Goal: Task Accomplishment & Management: Manage account settings

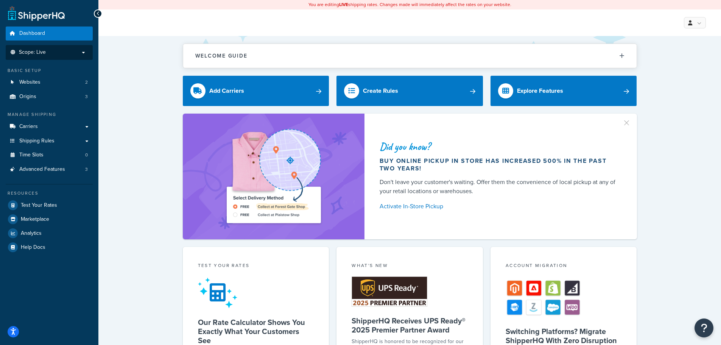
click at [40, 51] on span "Scope: Live" at bounding box center [32, 52] width 27 height 6
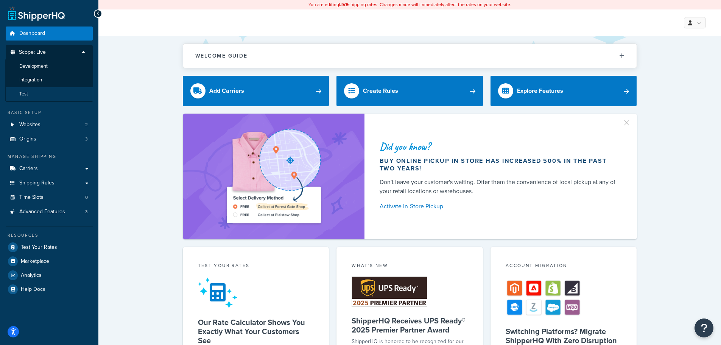
click at [46, 93] on li "Test" at bounding box center [49, 94] width 88 height 14
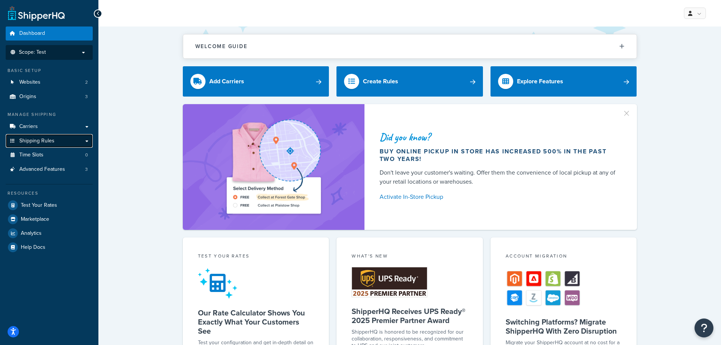
click at [54, 135] on link "Shipping Rules" at bounding box center [49, 141] width 87 height 14
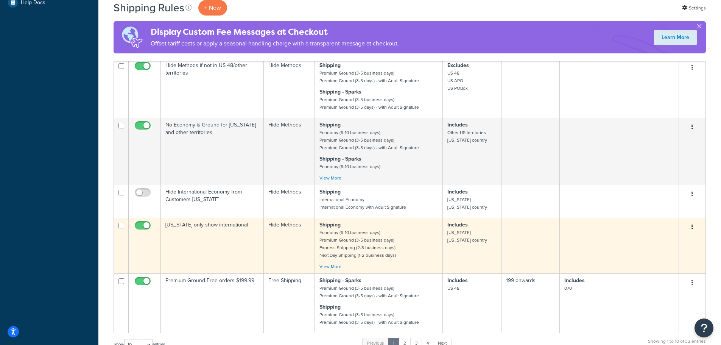
scroll to position [340, 0]
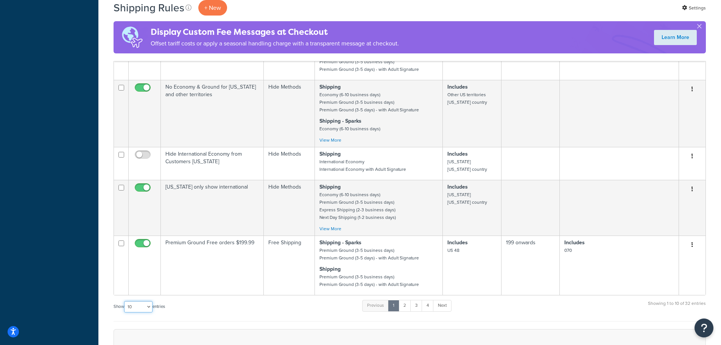
click at [143, 303] on select "10 15 25 50 100 1000" at bounding box center [138, 306] width 28 height 11
select select "50"
click at [125, 301] on select "10 15 25 50 100 1000" at bounding box center [138, 306] width 28 height 11
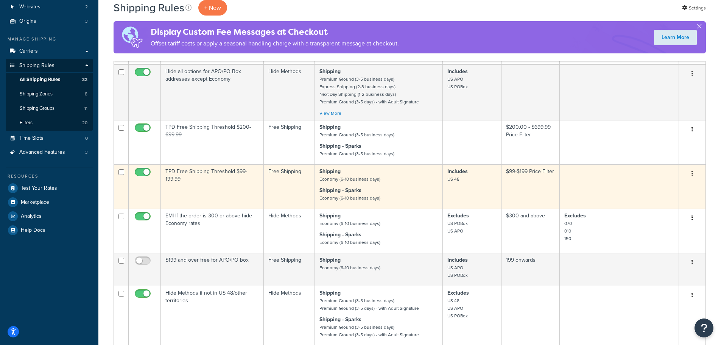
scroll to position [0, 0]
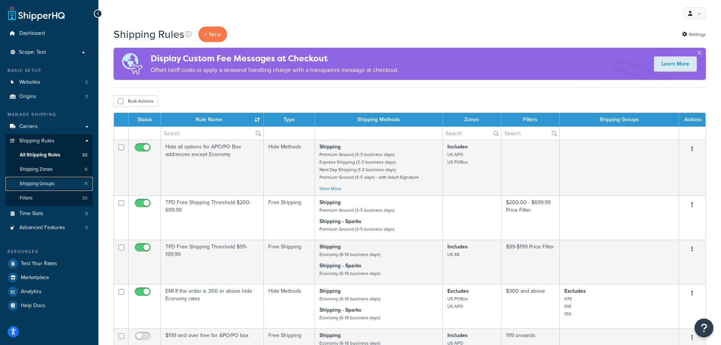
click at [40, 184] on span "Shipping Groups" at bounding box center [37, 183] width 35 height 6
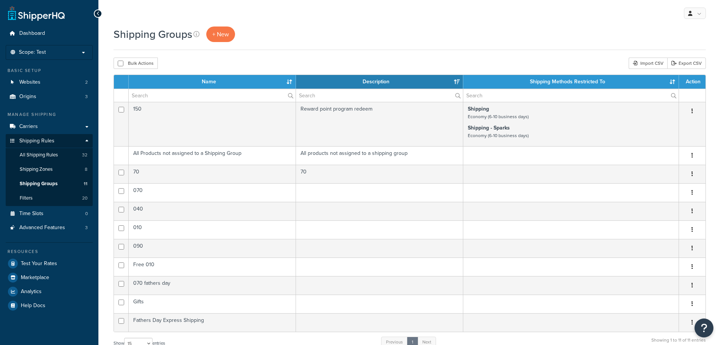
select select "15"
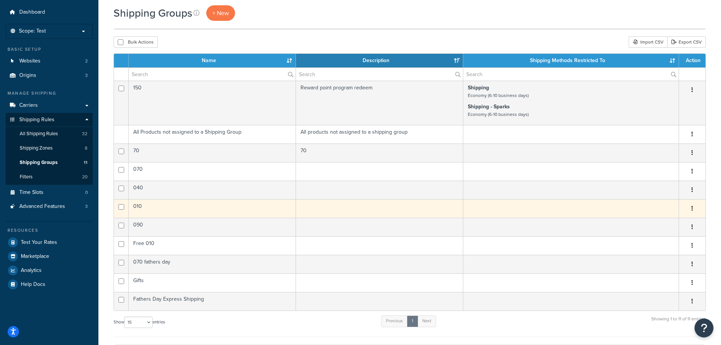
scroll to position [76, 0]
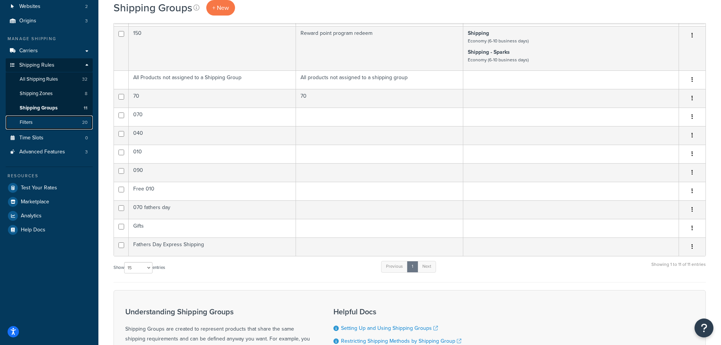
click at [76, 123] on link "Filters 20" at bounding box center [49, 122] width 87 height 14
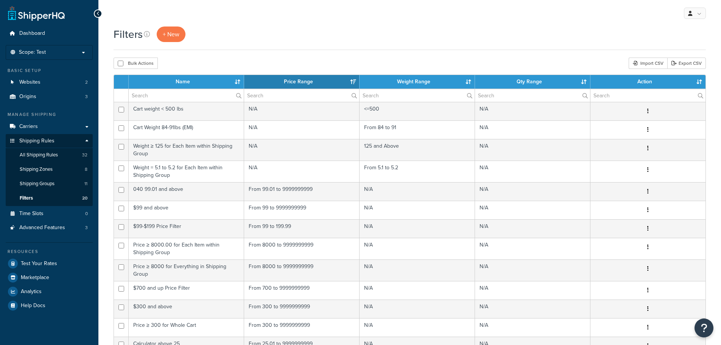
select select "15"
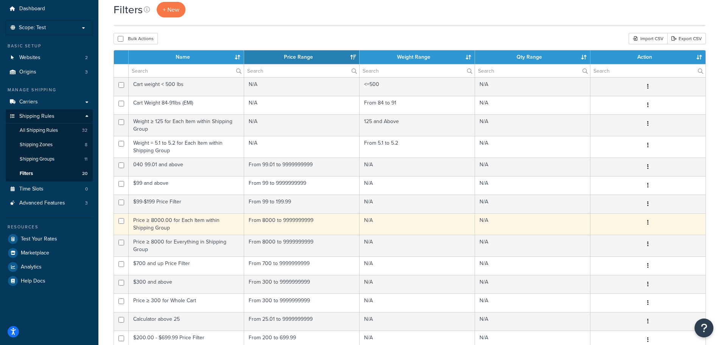
scroll to position [38, 0]
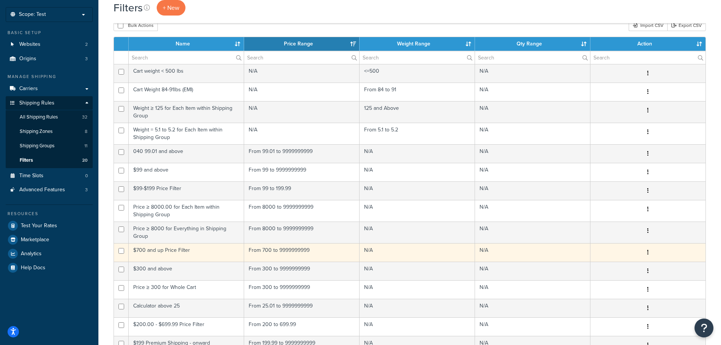
click at [163, 251] on td "$700 and up Price Filter" at bounding box center [186, 252] width 115 height 19
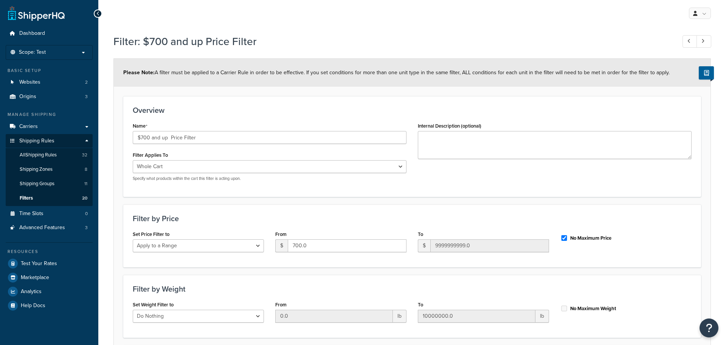
select select "range"
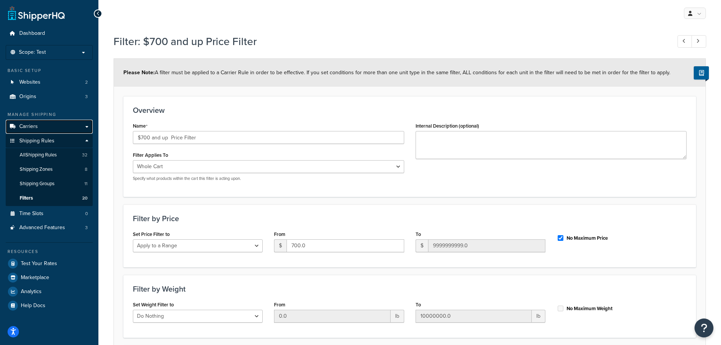
click at [63, 127] on link "Carriers" at bounding box center [49, 127] width 87 height 14
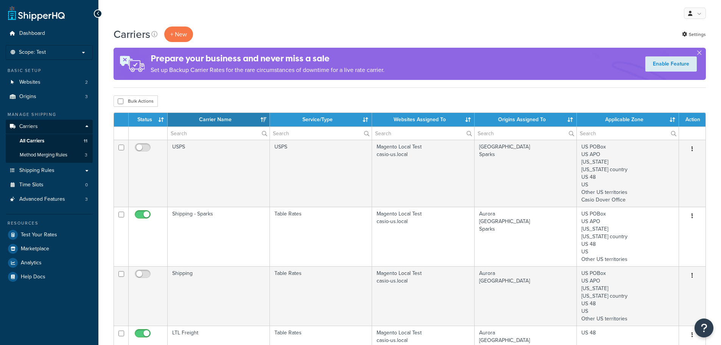
select select "15"
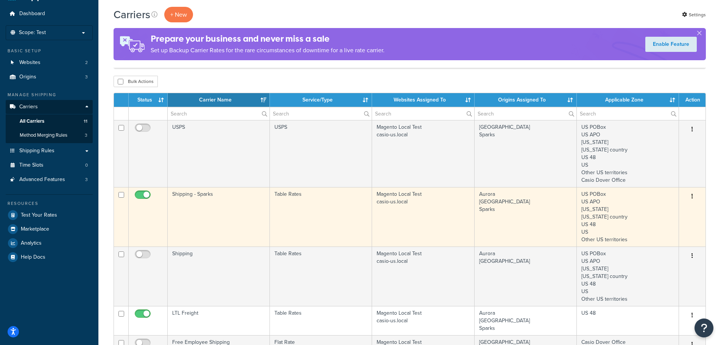
scroll to position [38, 0]
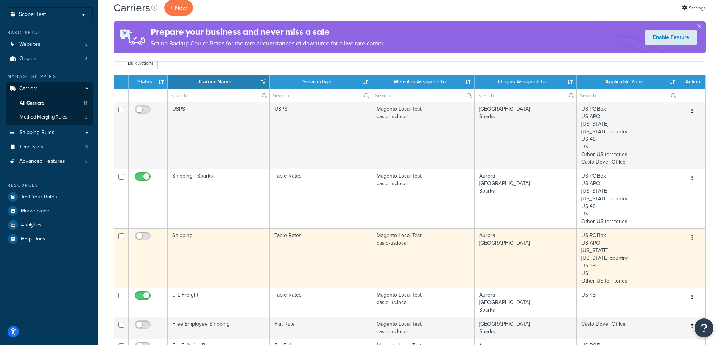
click at [224, 236] on td "Shipping" at bounding box center [219, 257] width 102 height 59
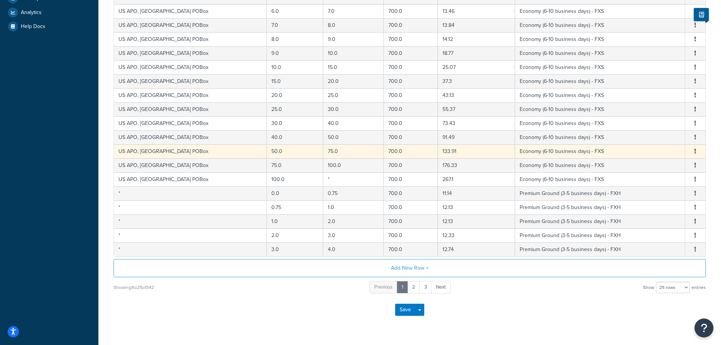
scroll to position [269, 0]
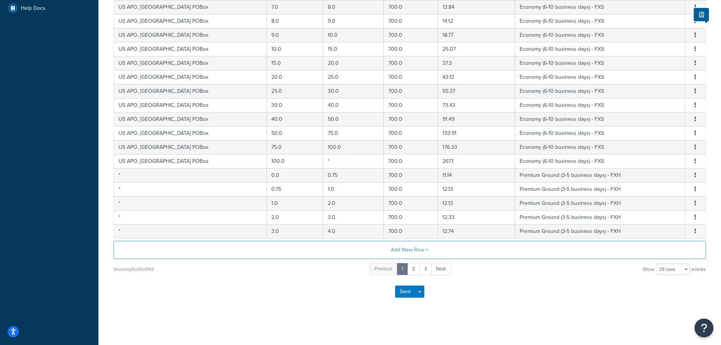
click at [695, 277] on div "Save Save Dropdown Save and Edit" at bounding box center [409, 291] width 592 height 31
click at [685, 271] on select "10 rows 15 rows 25 rows 50 rows 100 rows 1000 rows" at bounding box center [673, 268] width 34 height 11
select select "100"
click at [656, 263] on select "10 rows 15 rows 25 rows 50 rows 100 rows 1000 rows" at bounding box center [673, 268] width 34 height 11
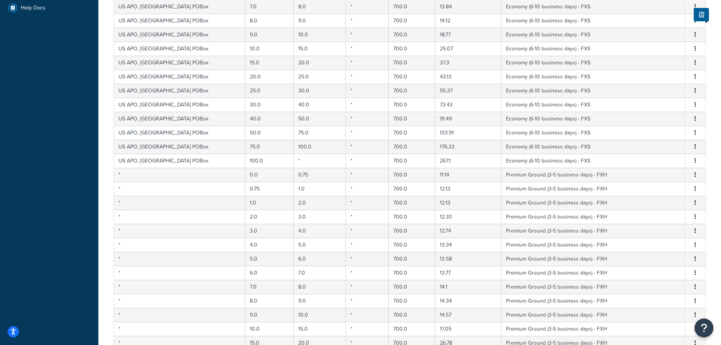
scroll to position [0, 0]
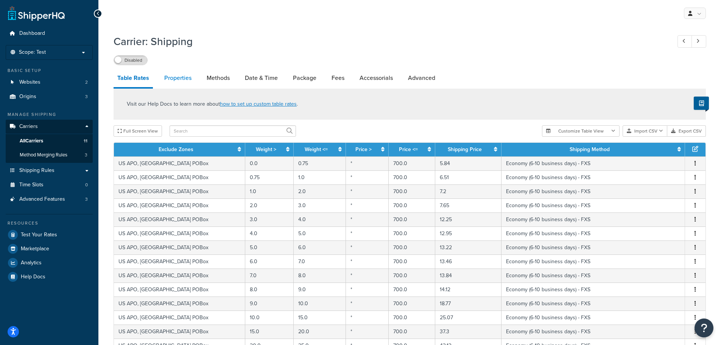
click at [178, 75] on link "Properties" at bounding box center [177, 78] width 35 height 18
select select "HIGHEST"
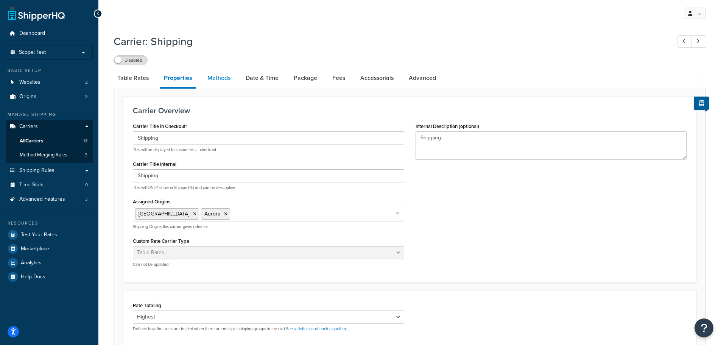
click at [218, 78] on link "Methods" at bounding box center [219, 78] width 31 height 18
select select "25"
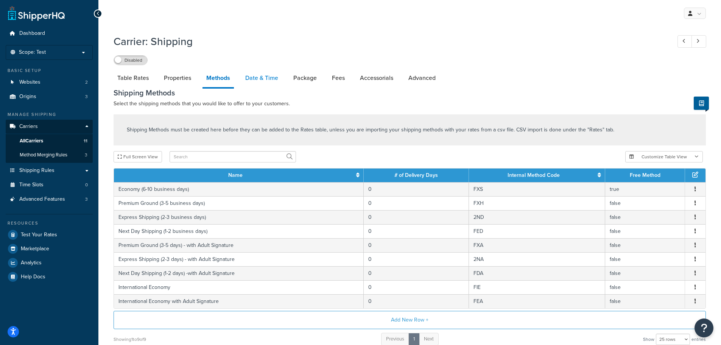
click at [263, 80] on link "Date & Time" at bounding box center [261, 78] width 40 height 18
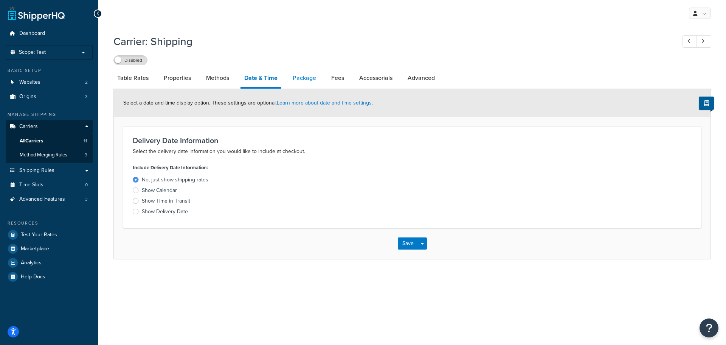
click at [289, 81] on link "Package" at bounding box center [304, 78] width 31 height 18
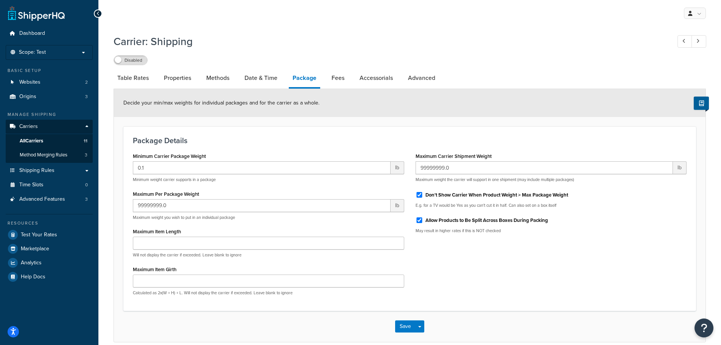
click at [327, 78] on li "Package" at bounding box center [308, 79] width 39 height 20
click at [337, 78] on link "Fees" at bounding box center [338, 78] width 20 height 18
select select "AFTER"
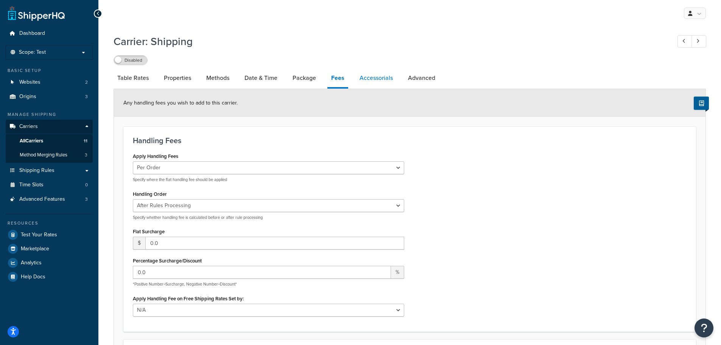
click at [371, 78] on link "Accessorials" at bounding box center [376, 78] width 41 height 18
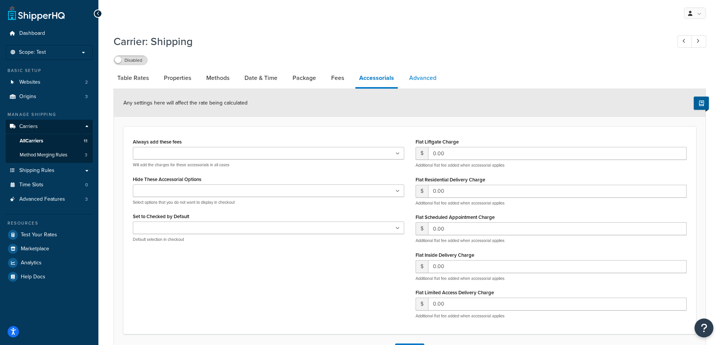
click at [421, 78] on link "Advanced" at bounding box center [422, 78] width 35 height 18
select select "false"
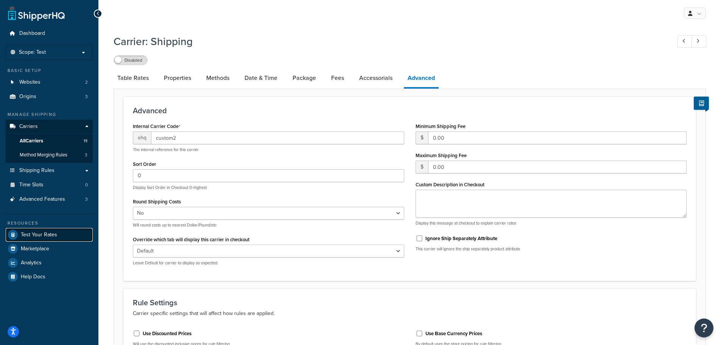
click at [57, 231] on link "Test Your Rates" at bounding box center [49, 235] width 87 height 14
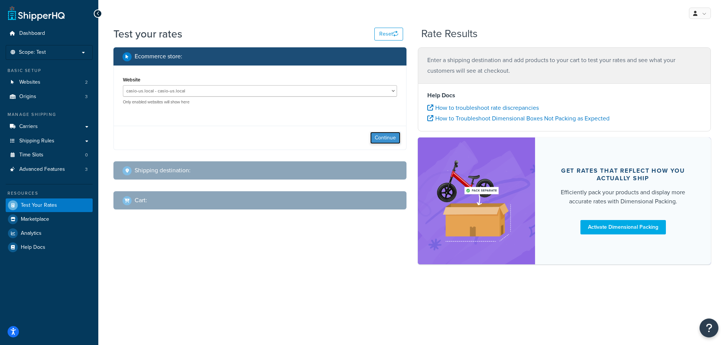
click at [371, 136] on button "Continue" at bounding box center [385, 138] width 30 height 12
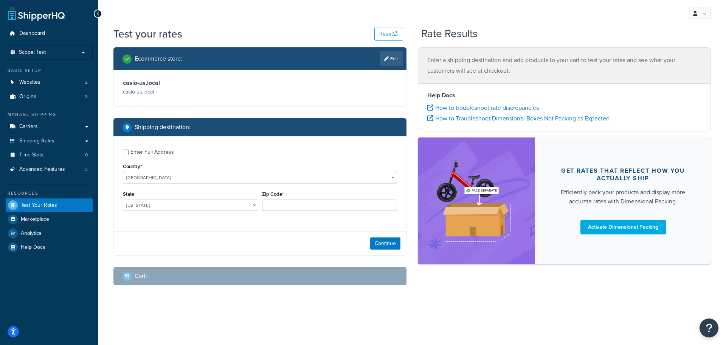
click at [163, 212] on div "State Alabama Alaska American Samoa Arizona Arkansas Armed Forces Americas Arme…" at bounding box center [190, 203] width 139 height 28
click at [166, 205] on select "Alabama Alaska American Samoa Arizona Arkansas Armed Forces Americas Armed Forc…" at bounding box center [190, 204] width 135 height 11
select select "NJ"
click at [123, 199] on select "Alabama Alaska American Samoa Arizona Arkansas Armed Forces Americas Armed Forc…" at bounding box center [190, 204] width 135 height 11
click at [287, 205] on input "Zip Code*" at bounding box center [329, 204] width 135 height 11
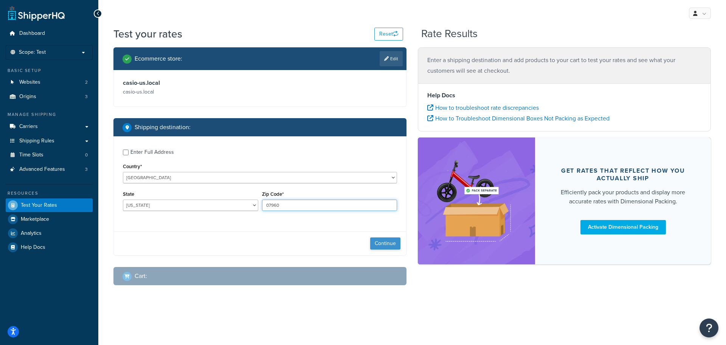
type input "07960"
click at [386, 243] on button "Continue" at bounding box center [385, 243] width 30 height 12
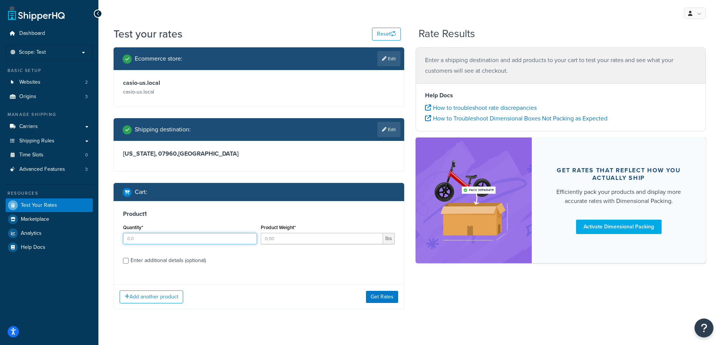
click at [166, 235] on input "Quantity*" at bounding box center [190, 238] width 134 height 11
click at [249, 238] on input "0" at bounding box center [190, 238] width 134 height 11
type input "1"
click at [250, 237] on input "1" at bounding box center [190, 238] width 134 height 11
click at [185, 262] on div "Enter additional details (optional)" at bounding box center [168, 260] width 75 height 11
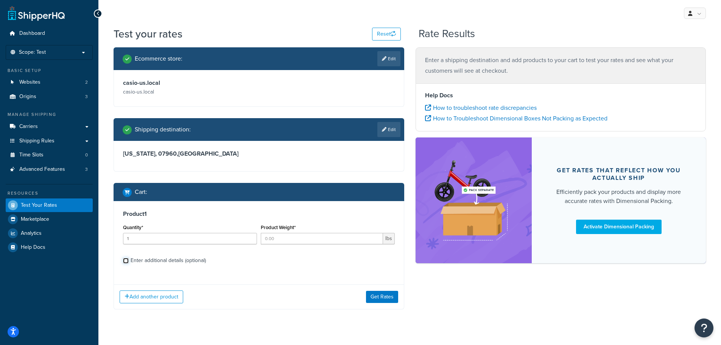
click at [129, 262] on input "Enter additional details (optional)" at bounding box center [126, 261] width 6 height 6
checkbox input "true"
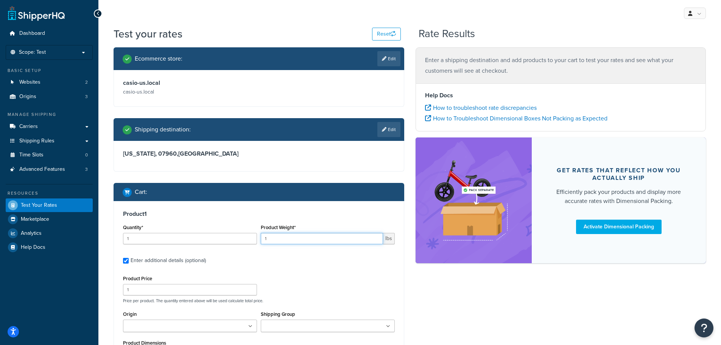
click at [376, 236] on input "1" at bounding box center [322, 238] width 122 height 11
type input "2"
click at [376, 236] on input "2" at bounding box center [322, 238] width 122 height 11
click at [171, 287] on input "1" at bounding box center [190, 289] width 134 height 11
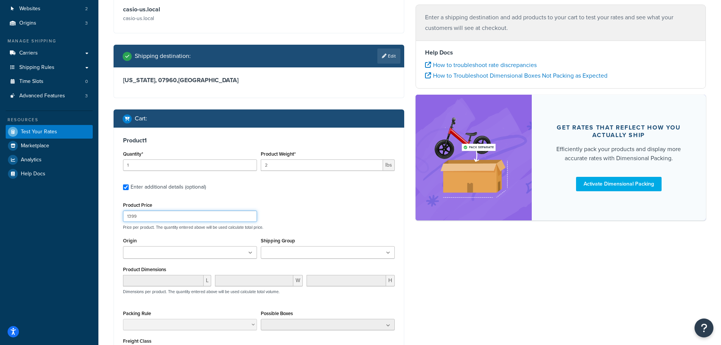
scroll to position [76, 0]
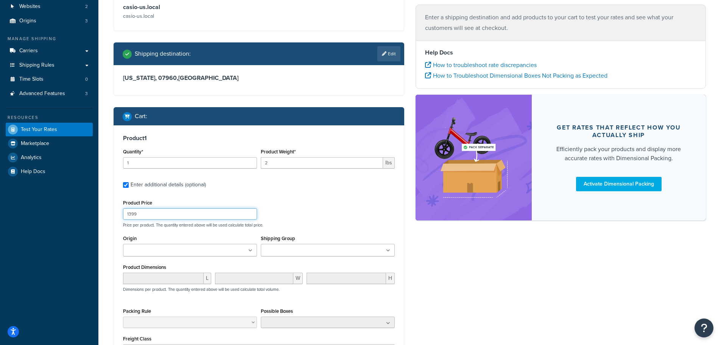
type input "1399"
click at [215, 249] on ul at bounding box center [190, 250] width 134 height 12
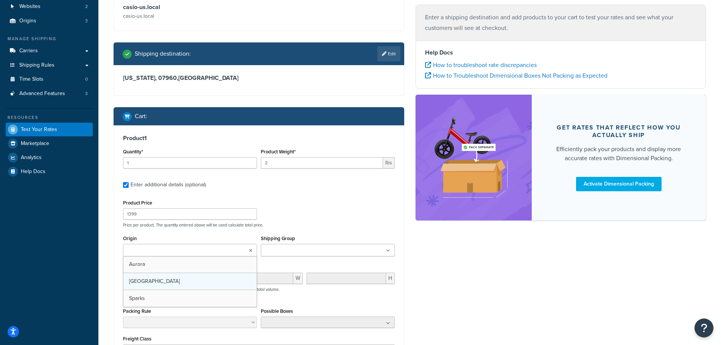
drag, startPoint x: 179, startPoint y: 297, endPoint x: 198, endPoint y: 286, distance: 21.8
click at [363, 256] on ul at bounding box center [328, 250] width 134 height 12
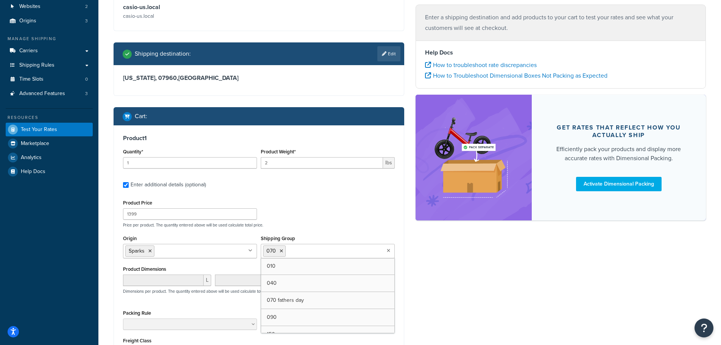
click at [464, 287] on div "Ecommerce store : Edit casio-us.local casio-us.local Shipping destination : Edi…" at bounding box center [409, 203] width 603 height 463
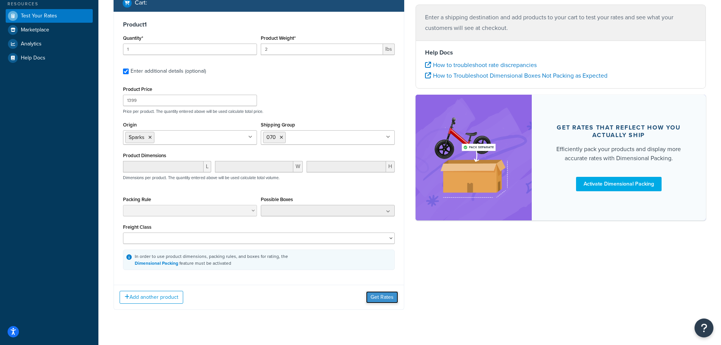
click at [389, 296] on button "Get Rates" at bounding box center [382, 297] width 32 height 12
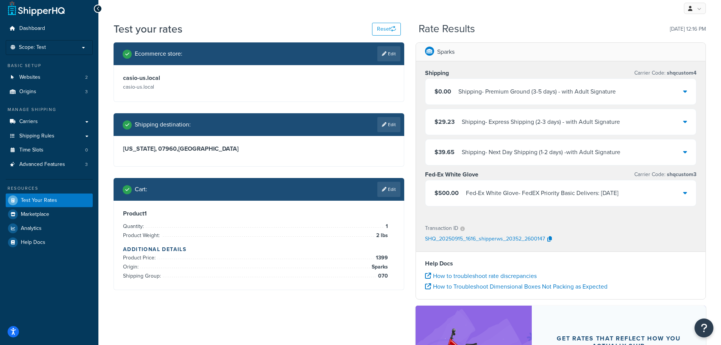
scroll to position [0, 0]
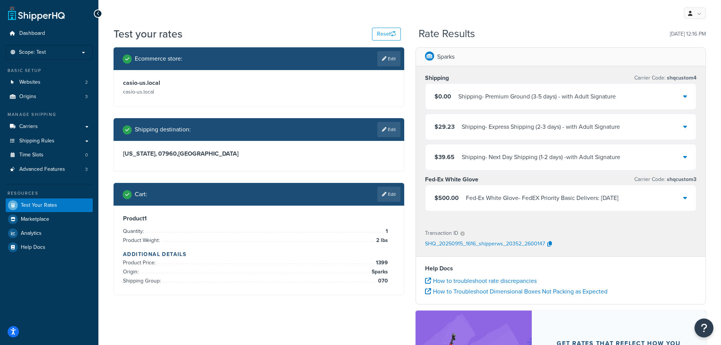
click at [651, 94] on div "$0.00 Shipping - Premium Ground (3-5 days) - with Adult Signature" at bounding box center [560, 97] width 271 height 26
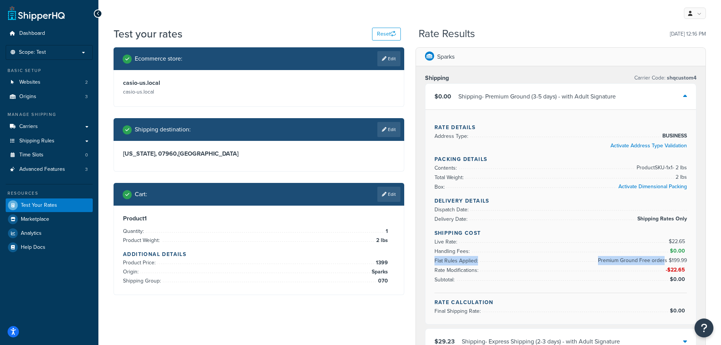
drag, startPoint x: 594, startPoint y: 259, endPoint x: 664, endPoint y: 259, distance: 69.6
click at [664, 259] on li "Flat Rules Applied: Premium Ground Free orders $199.99" at bounding box center [560, 260] width 253 height 9
click at [630, 261] on span "Premium Ground Free orders $199.99" at bounding box center [641, 260] width 91 height 9
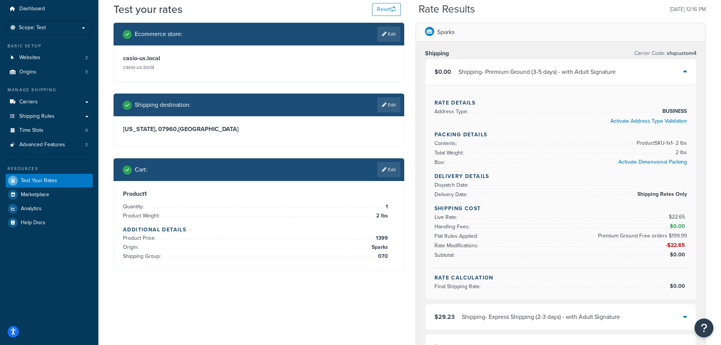
scroll to position [38, 0]
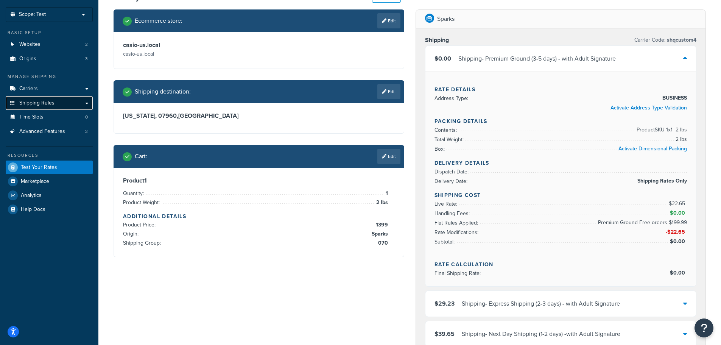
click at [55, 102] on link "Shipping Rules" at bounding box center [49, 103] width 87 height 14
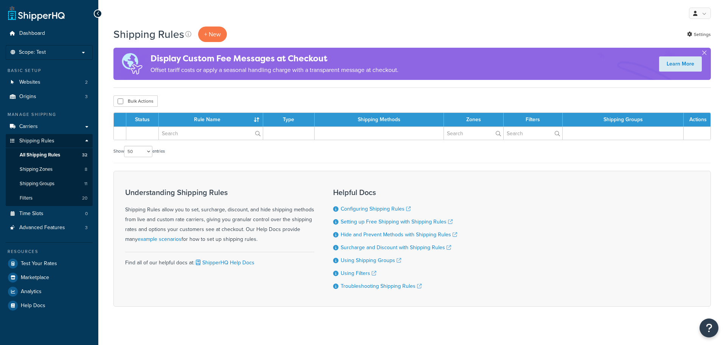
select select "50"
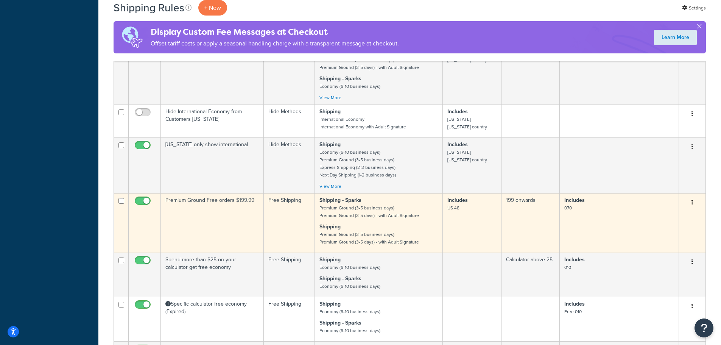
scroll to position [378, 0]
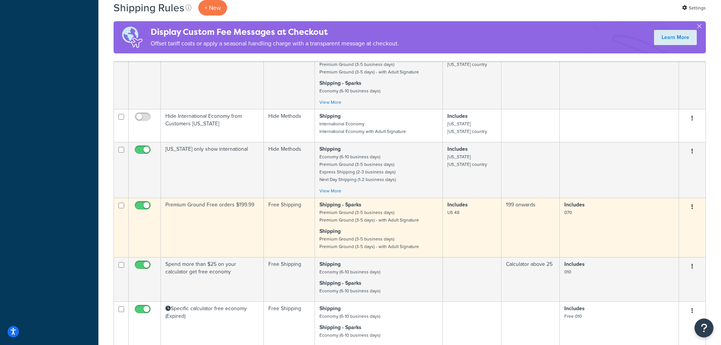
click at [215, 210] on td "Premium Ground Free orders $199.99" at bounding box center [212, 226] width 103 height 59
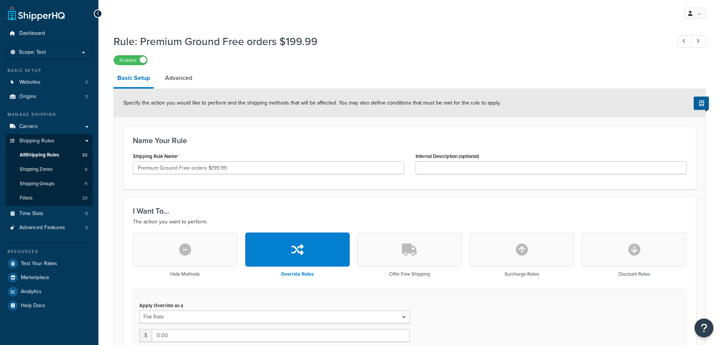
select select "SHIPPING_GROUP"
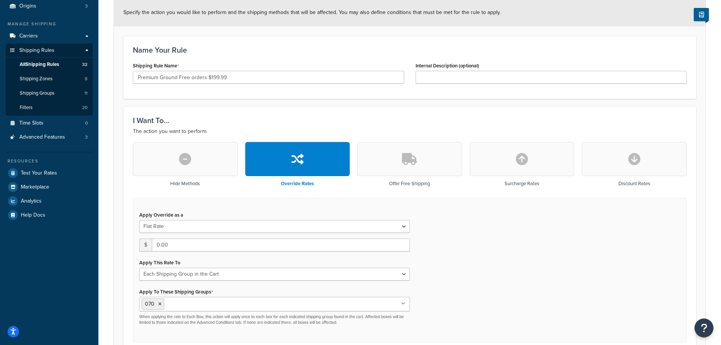
scroll to position [146, 0]
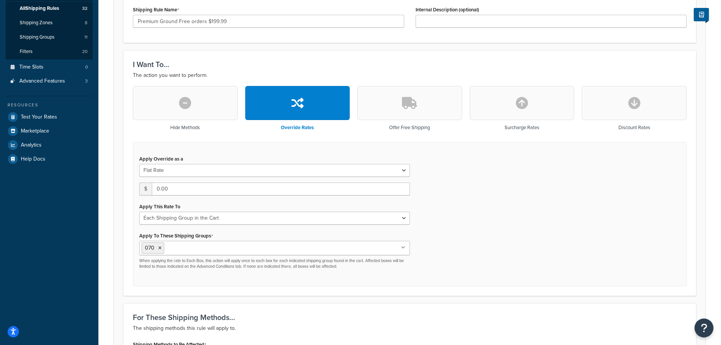
click at [224, 110] on button "button" at bounding box center [185, 103] width 105 height 34
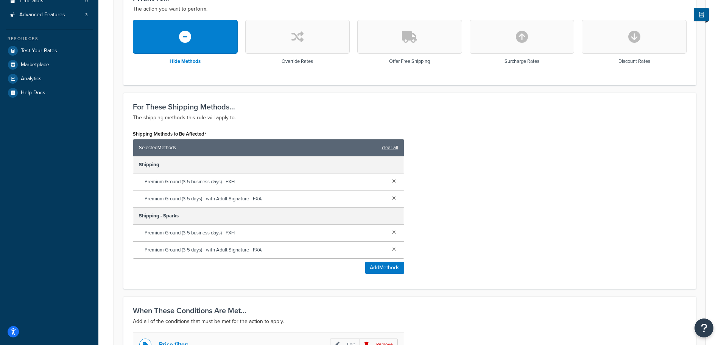
scroll to position [191, 0]
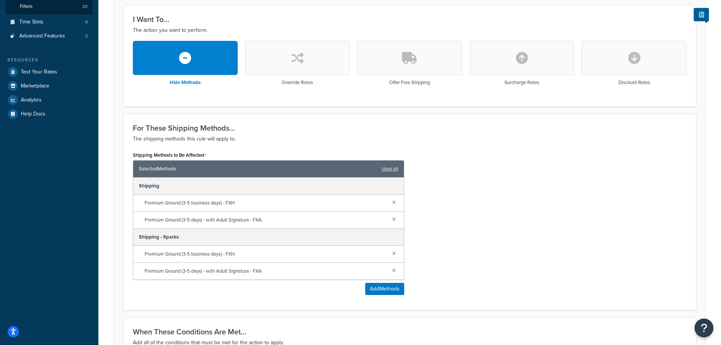
click at [277, 60] on button "button" at bounding box center [297, 58] width 105 height 34
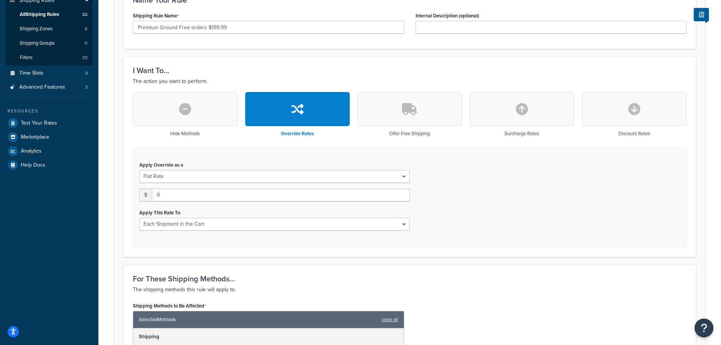
scroll to position [140, 0]
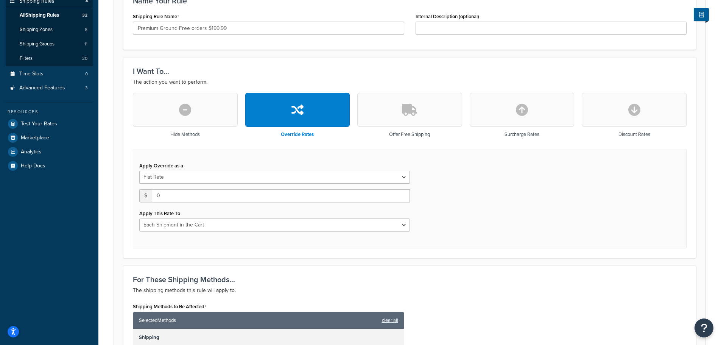
click at [399, 108] on button "button" at bounding box center [409, 110] width 105 height 34
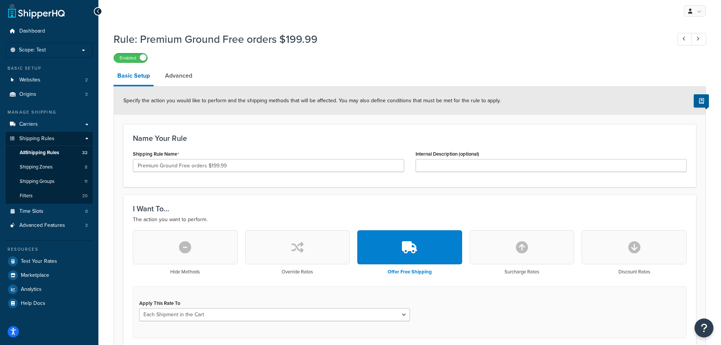
scroll to position [0, 0]
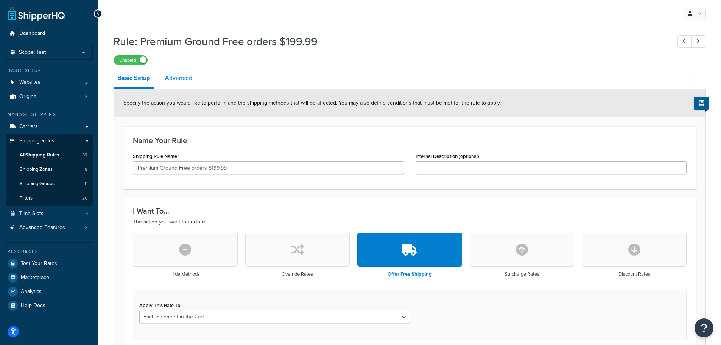
click at [182, 82] on link "Advanced" at bounding box center [178, 78] width 35 height 18
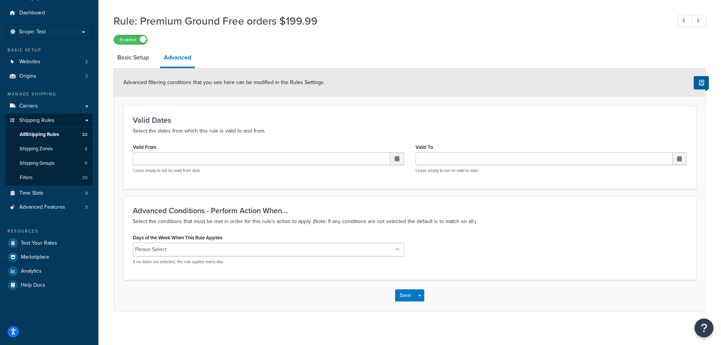
scroll to position [25, 0]
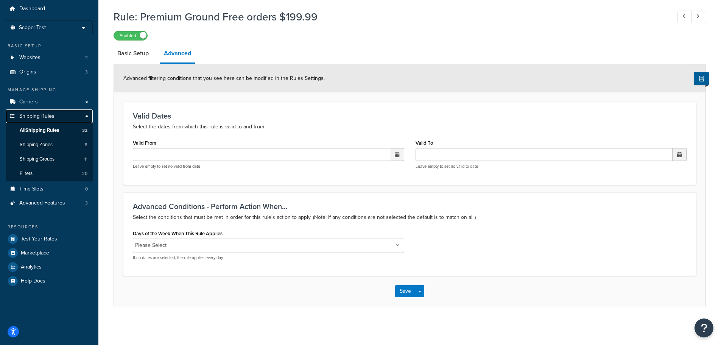
click at [46, 115] on span "Shipping Rules" at bounding box center [36, 116] width 35 height 6
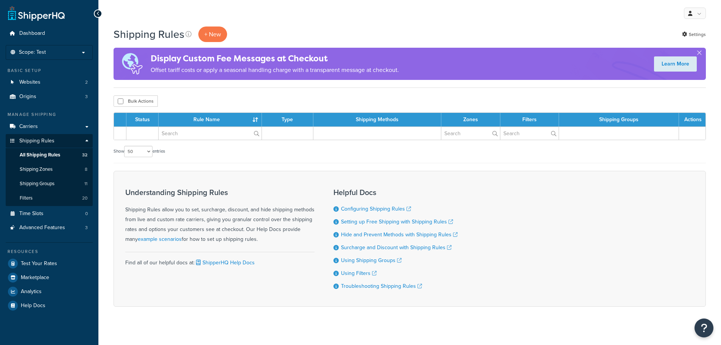
select select "50"
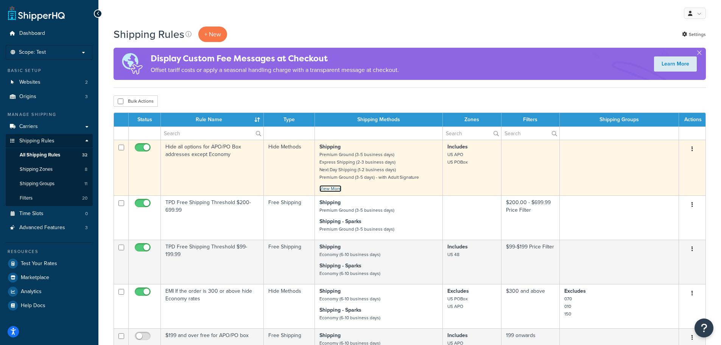
click at [325, 188] on link "View More" at bounding box center [330, 188] width 22 height 7
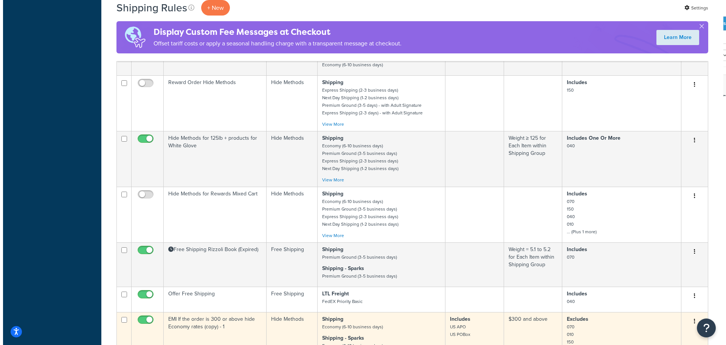
scroll to position [1475, 0]
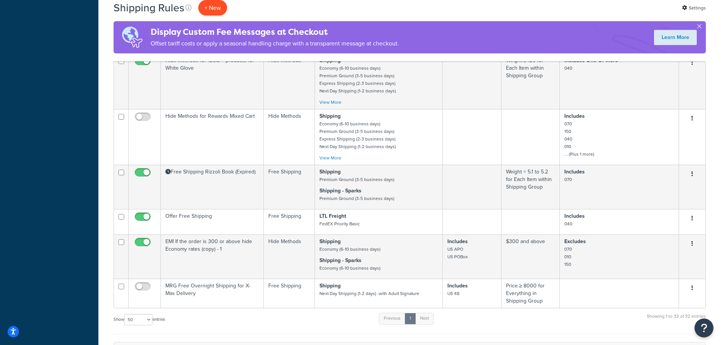
click at [214, 2] on p "+ New" at bounding box center [212, 8] width 29 height 16
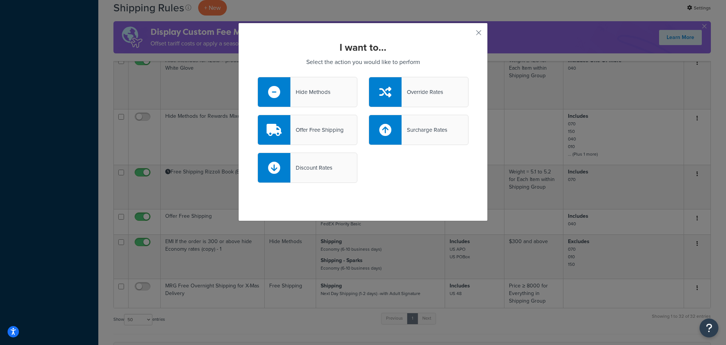
click at [315, 128] on div "Offer Free Shipping" at bounding box center [317, 129] width 53 height 11
click at [0, 0] on input "Offer Free Shipping" at bounding box center [0, 0] width 0 height 0
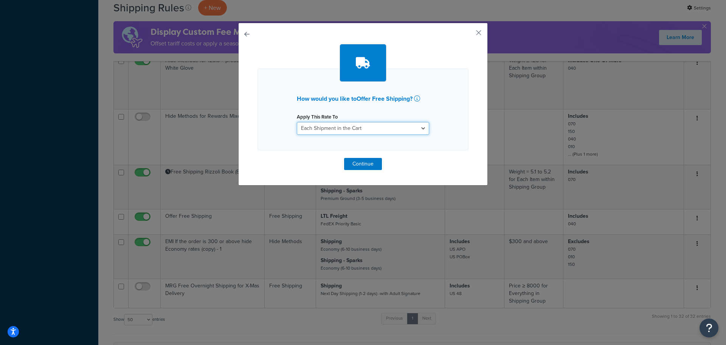
click at [344, 127] on select "Each Shipment in the Cart Each Origin in the Cart Each Shipping Group in the Ca…" at bounding box center [363, 128] width 132 height 13
select select "ITEM"
click at [297, 122] on select "Each Shipment in the Cart Each Origin in the Cart Each Shipping Group in the Ca…" at bounding box center [363, 128] width 132 height 13
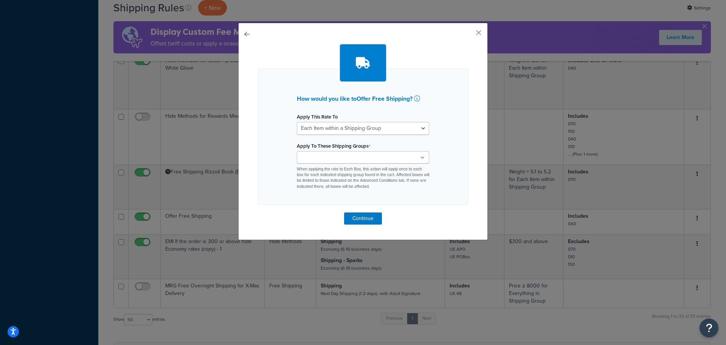
click at [332, 159] on input "Apply To These Shipping Groups" at bounding box center [332, 158] width 67 height 8
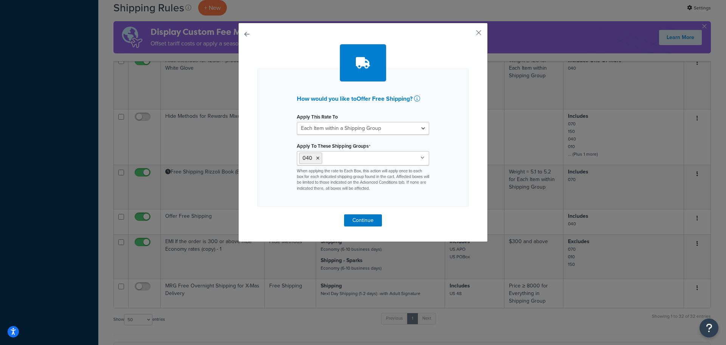
click at [441, 182] on div "How would you like to Offer Free Shipping ? Apply This Rate To Each Shipment in…" at bounding box center [363, 137] width 211 height 138
click at [363, 218] on button "Continue" at bounding box center [363, 220] width 38 height 12
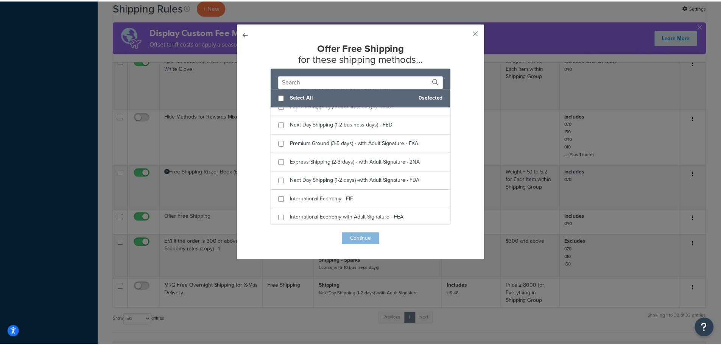
scroll to position [378, 0]
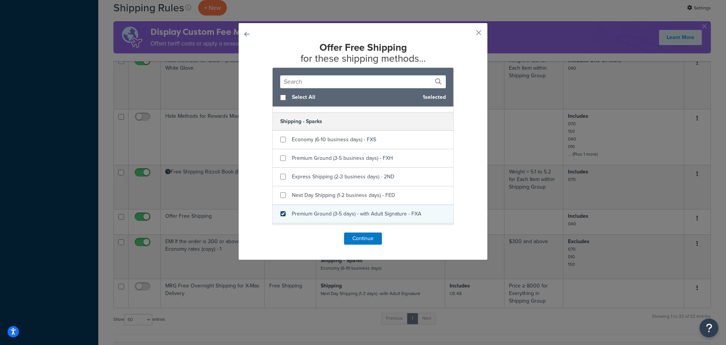
click at [283, 213] on input "checkbox" at bounding box center [283, 214] width 6 height 6
checkbox input "true"
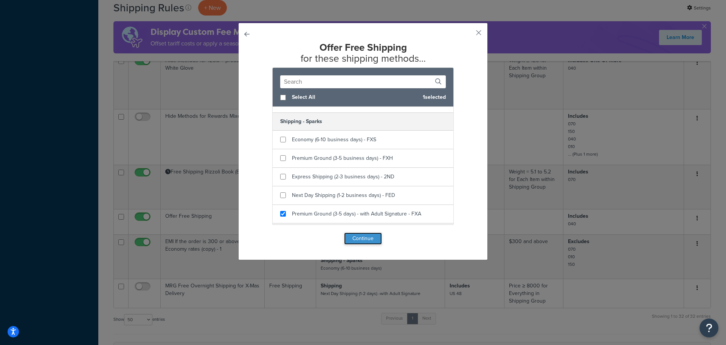
click at [361, 239] on button "Continue" at bounding box center [363, 238] width 38 height 12
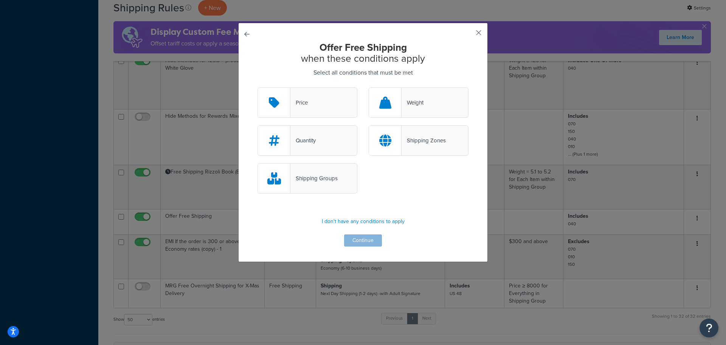
click at [469, 34] on button "button" at bounding box center [468, 35] width 2 height 2
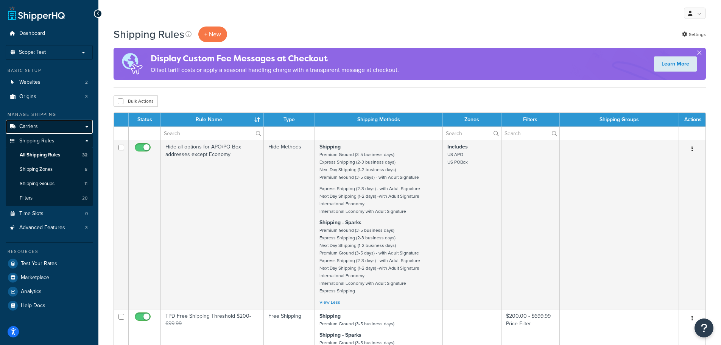
click at [49, 130] on link "Carriers" at bounding box center [49, 127] width 87 height 14
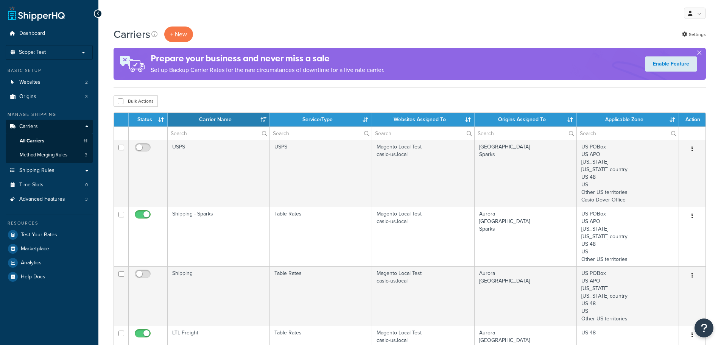
select select "15"
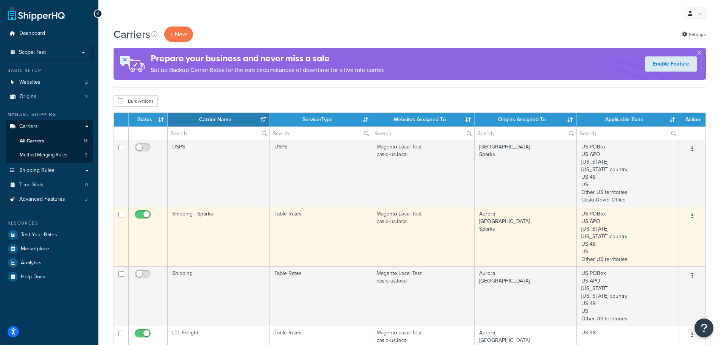
click at [190, 215] on td "Shipping - Sparks" at bounding box center [219, 236] width 102 height 59
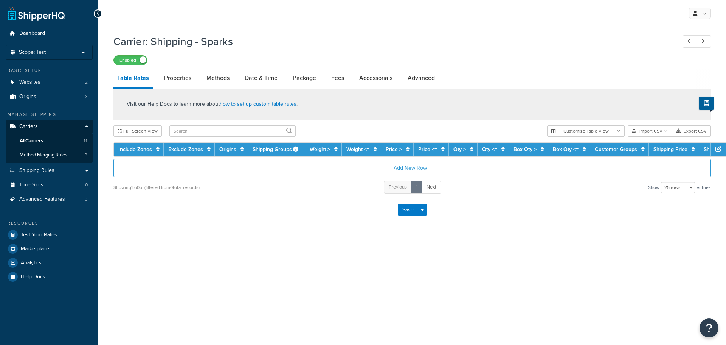
select select "25"
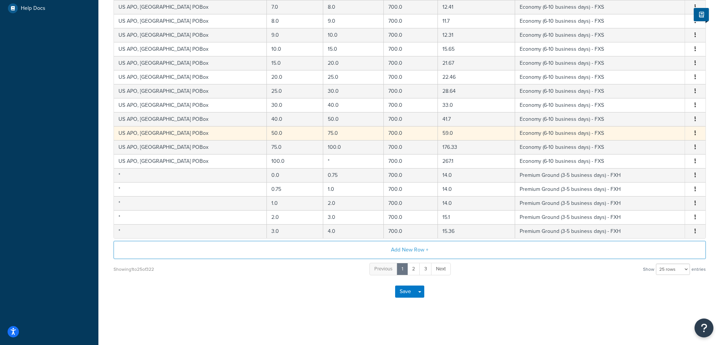
scroll to position [4, 0]
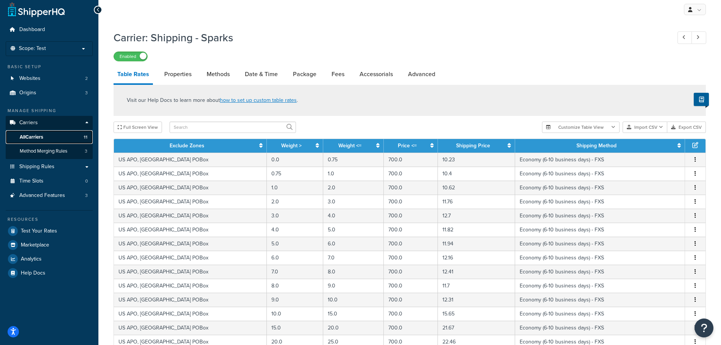
click at [42, 135] on span "All Carriers" at bounding box center [31, 137] width 23 height 6
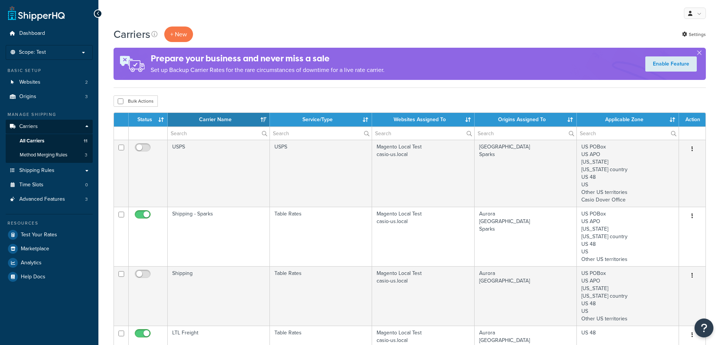
select select "15"
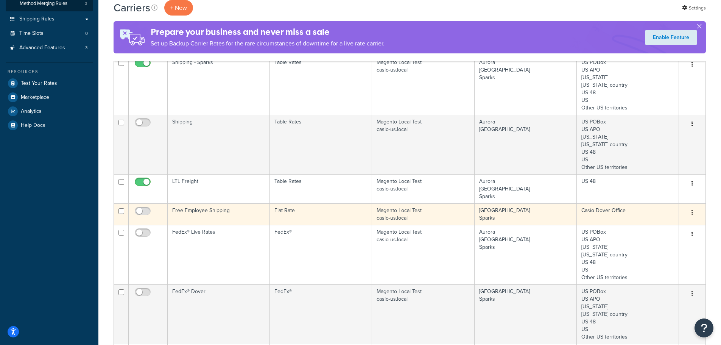
scroll to position [76, 0]
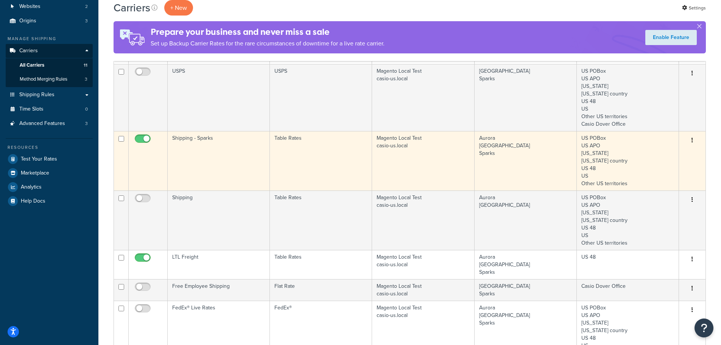
click at [210, 145] on td "Shipping - Sparks" at bounding box center [219, 160] width 102 height 59
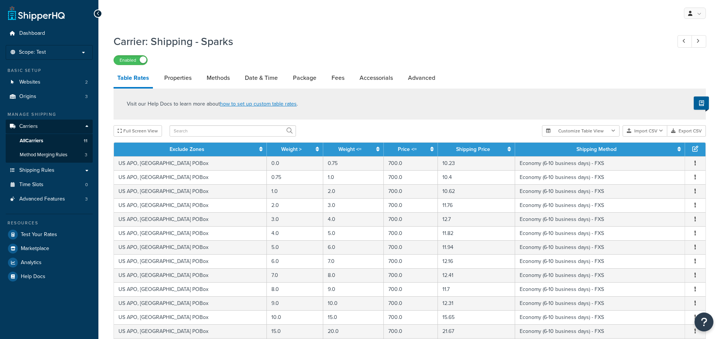
select select "25"
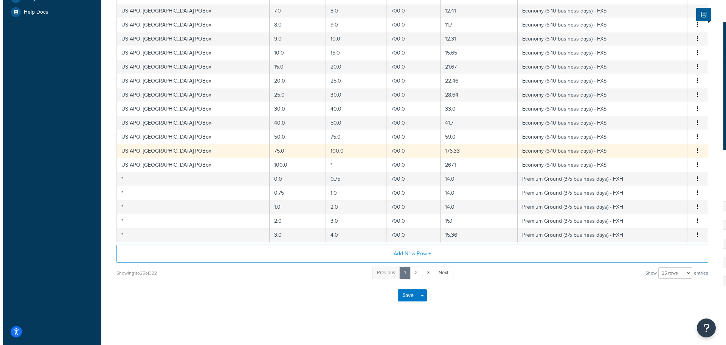
scroll to position [269, 0]
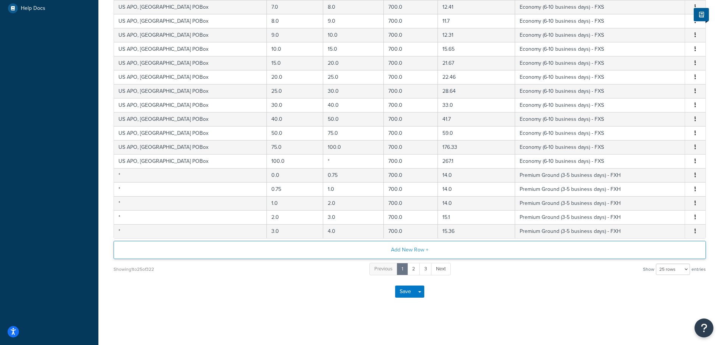
click at [436, 252] on button "Add New Row +" at bounding box center [409, 250] width 592 height 18
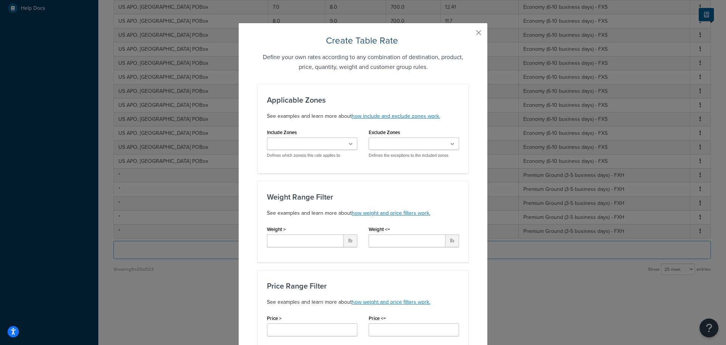
click at [339, 151] on div "US APO Puerto Rico Puerto rico country US 48 US Other US territories Casio Dove…" at bounding box center [312, 147] width 90 height 21
click at [338, 144] on ul at bounding box center [312, 143] width 90 height 12
click at [336, 144] on ul at bounding box center [312, 143] width 90 height 12
click at [436, 182] on div "Weight Range Filter See examples and learn more about how weight and price filt…" at bounding box center [363, 221] width 211 height 81
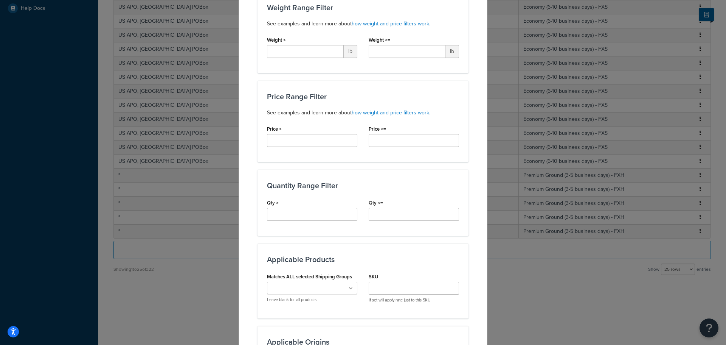
scroll to position [227, 0]
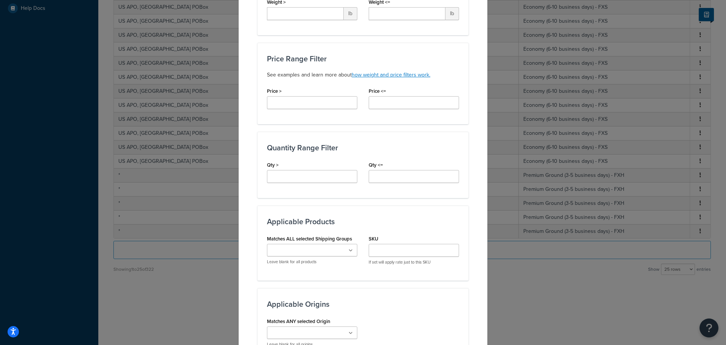
click at [327, 252] on ul at bounding box center [312, 250] width 90 height 12
click at [383, 233] on div "SKU If set will apply rate just to this SKU" at bounding box center [414, 249] width 90 height 32
click at [395, 252] on input "SKU" at bounding box center [414, 250] width 90 height 13
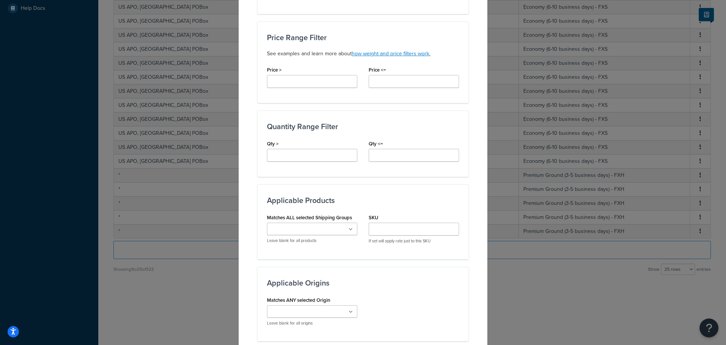
scroll to position [303, 0]
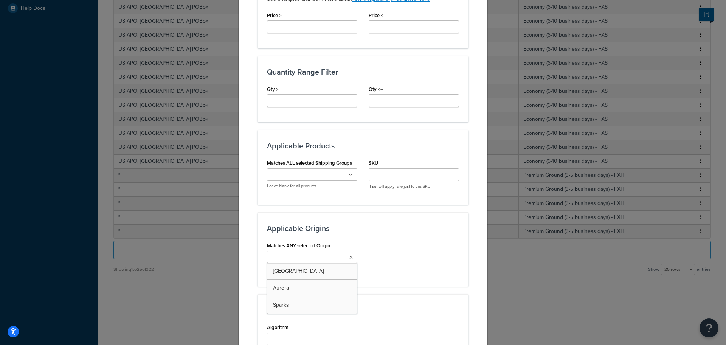
click at [332, 259] on ul at bounding box center [312, 256] width 90 height 12
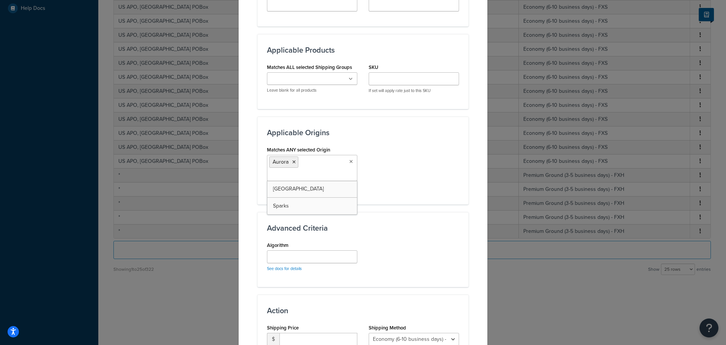
scroll to position [416, 0]
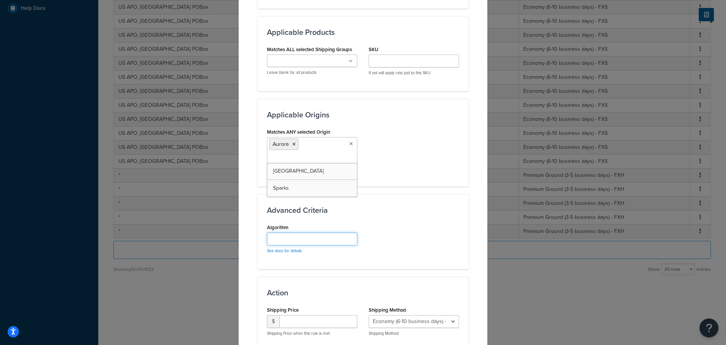
click at [309, 240] on input "Algorithm" at bounding box center [312, 238] width 90 height 13
click at [285, 251] on link "See docs for details" at bounding box center [284, 250] width 35 height 6
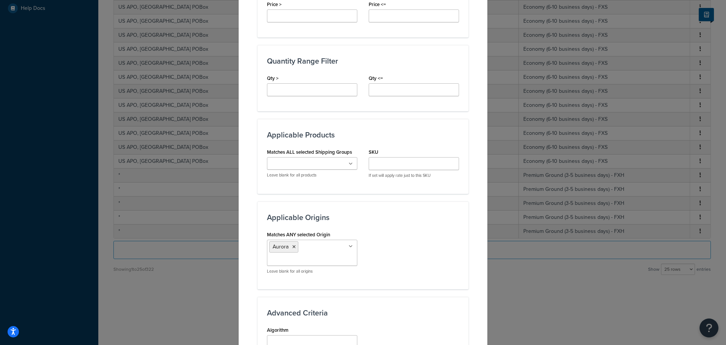
scroll to position [303, 0]
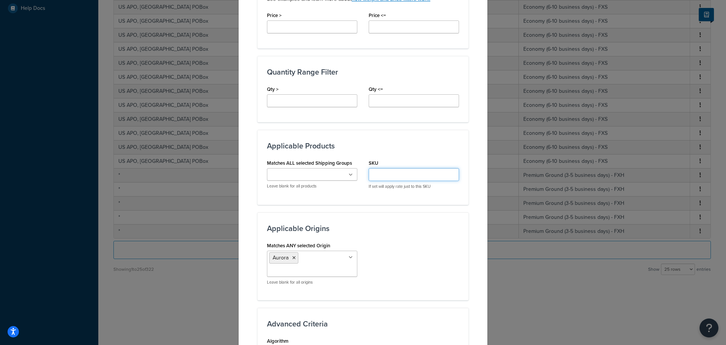
click at [382, 172] on input "SKU" at bounding box center [414, 174] width 90 height 13
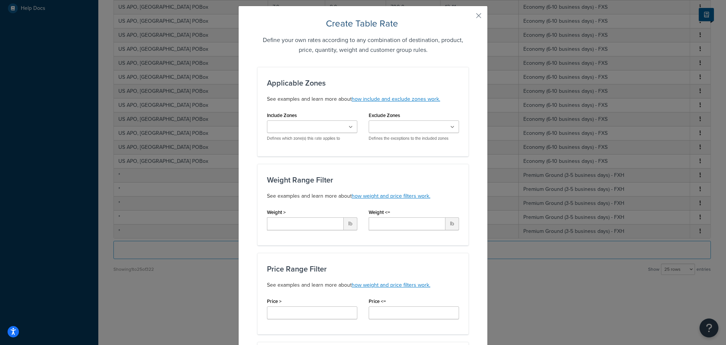
scroll to position [0, 0]
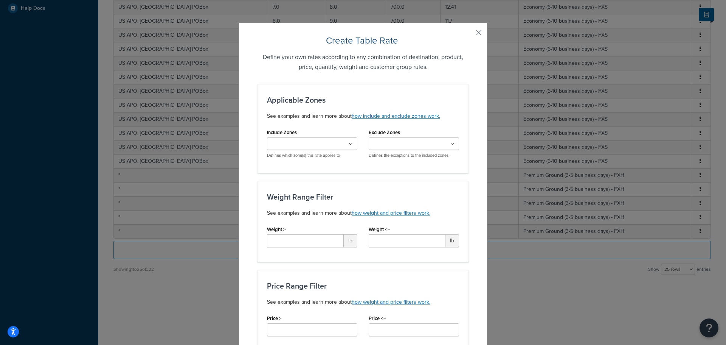
type input "PE-M10GD"
click at [353, 144] on ul at bounding box center [312, 143] width 90 height 12
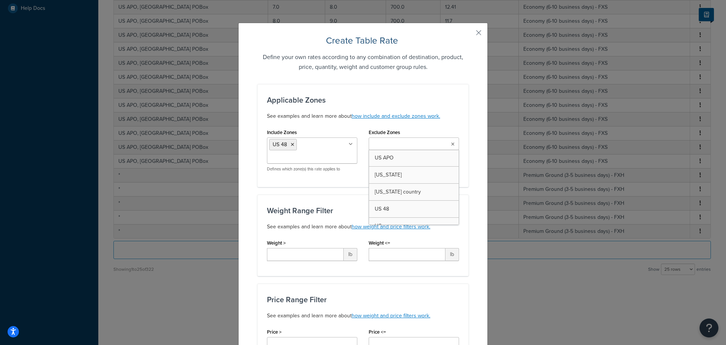
click at [451, 143] on icon at bounding box center [452, 144] width 3 height 5
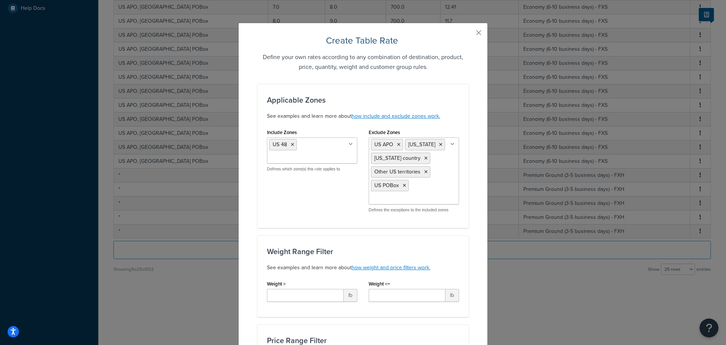
click at [317, 205] on div "Include Zones US 48 US APO Puerto Rico Puerto rico country US Other US territor…" at bounding box center [363, 173] width 204 height 92
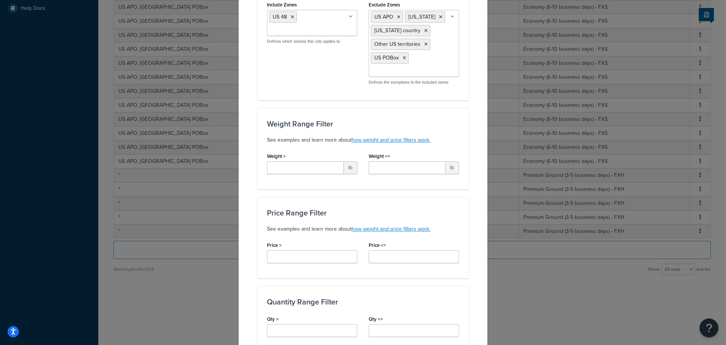
scroll to position [76, 0]
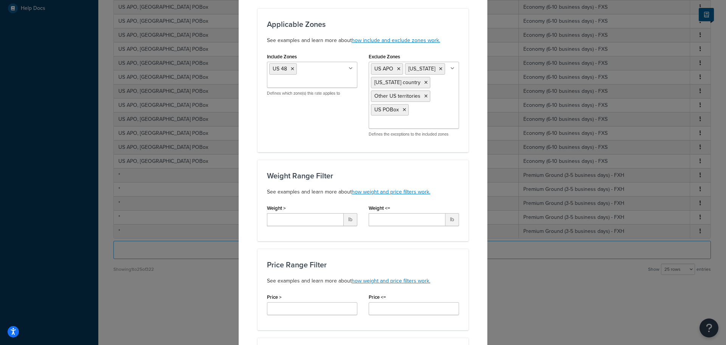
click at [331, 79] on ul "US 48" at bounding box center [312, 75] width 90 height 26
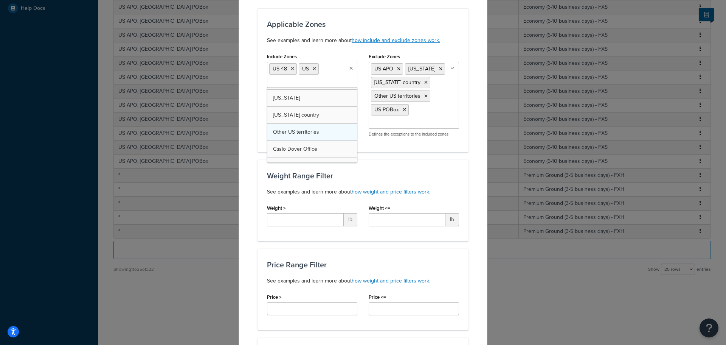
scroll to position [27, 0]
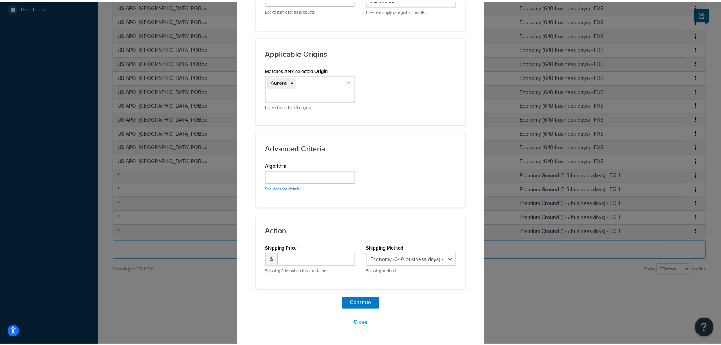
scroll to position [533, 0]
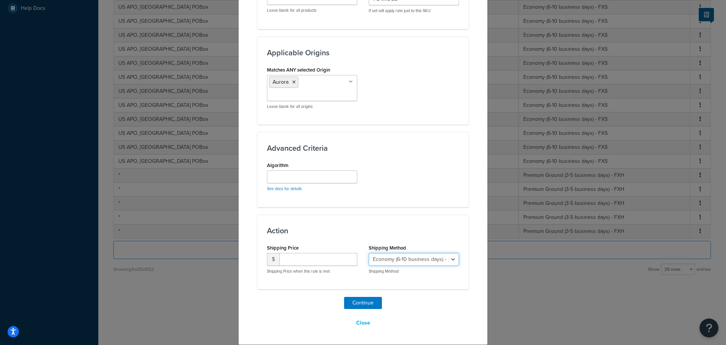
click at [441, 257] on select "Economy (6-10 business days) - FXS Premium Ground (3-5 business days) - FXH Exp…" at bounding box center [414, 259] width 90 height 13
select select "180522"
click at [369, 253] on select "Economy (6-10 business days) - FXS Premium Ground (3-5 business days) - FXH Exp…" at bounding box center [414, 259] width 90 height 13
drag, startPoint x: 417, startPoint y: 214, endPoint x: 379, endPoint y: 248, distance: 51.5
drag, startPoint x: 379, startPoint y: 248, endPoint x: 337, endPoint y: 238, distance: 42.8
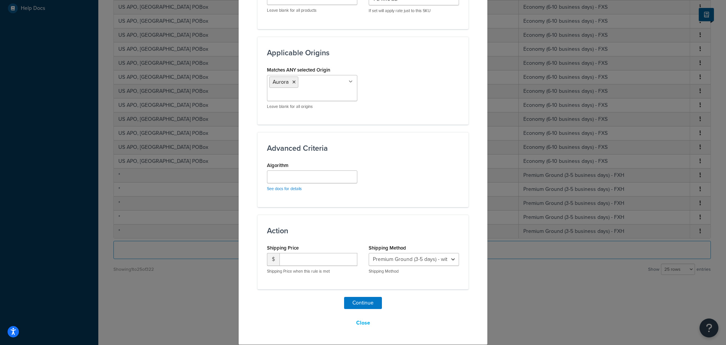
click at [337, 238] on div "Action Shipping Price $ Shipping Price when this rule is met Shipping Method Ec…" at bounding box center [363, 251] width 211 height 75
click at [303, 250] on div "Shipping Price $ Shipping Price when this rule is met" at bounding box center [312, 258] width 90 height 32
click at [305, 257] on input "number" at bounding box center [319, 259] width 78 height 13
type input "0.00"
click at [359, 304] on button "Continue" at bounding box center [363, 303] width 38 height 12
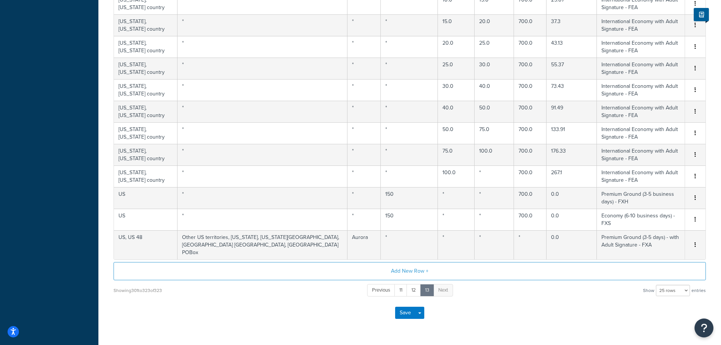
scroll to position [399, 0]
click at [397, 308] on button "Save" at bounding box center [405, 314] width 20 height 12
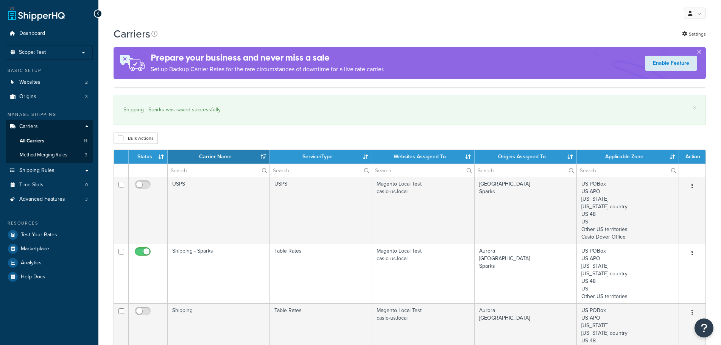
select select "15"
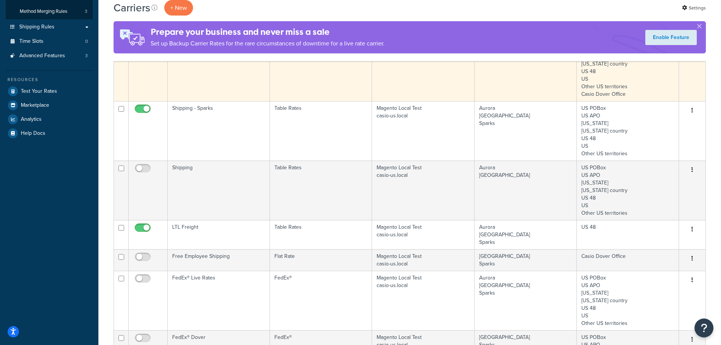
scroll to position [76, 0]
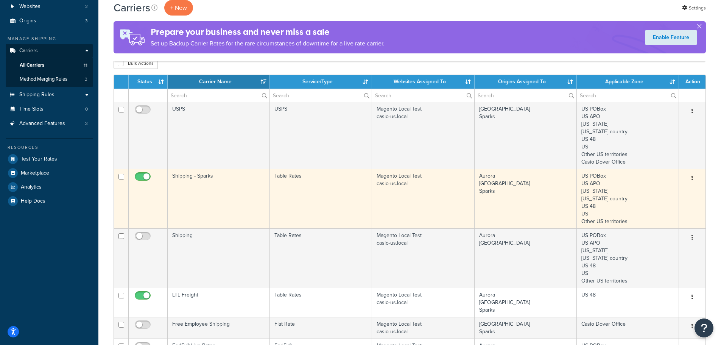
click at [213, 189] on td "Shipping - Sparks" at bounding box center [219, 198] width 102 height 59
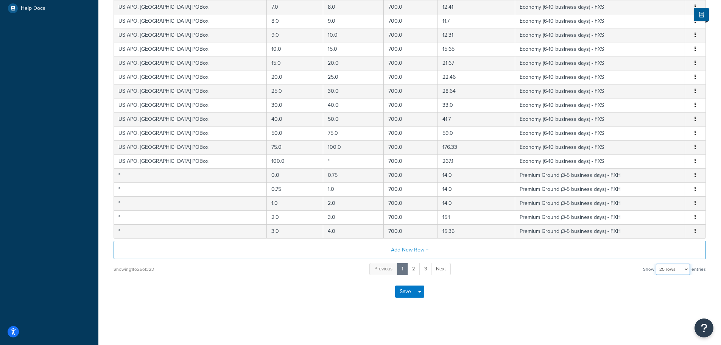
click at [680, 270] on select "10 rows 15 rows 25 rows 50 rows 100 rows 1000 rows" at bounding box center [673, 268] width 34 height 11
select select "1000"
click at [656, 263] on select "10 rows 15 rows 25 rows 50 rows 100 rows 1000 rows" at bounding box center [673, 268] width 34 height 11
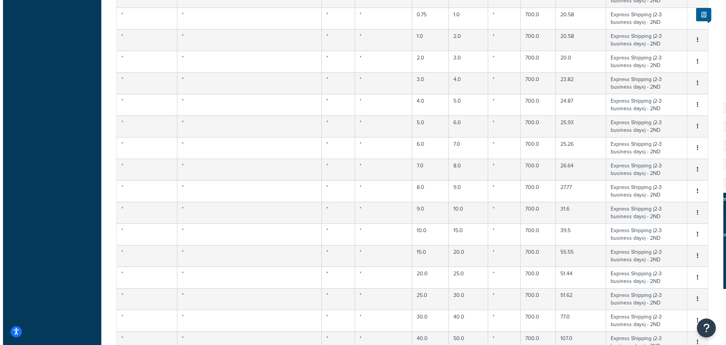
scroll to position [6573, 0]
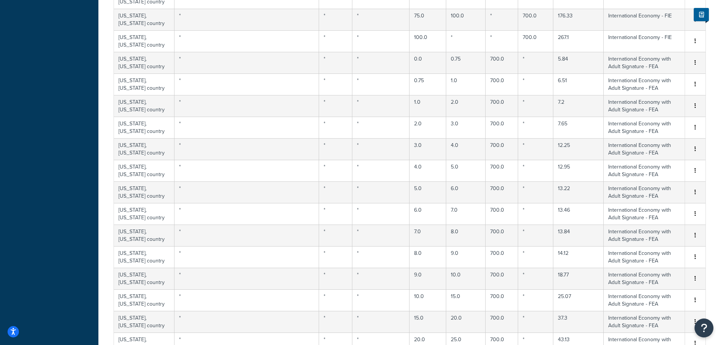
click at [659, 213] on div "Edit" at bounding box center [656, 212] width 54 height 16
select select "180522"
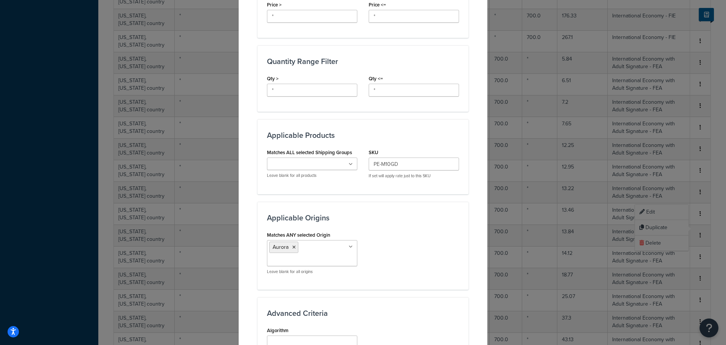
scroll to position [340, 0]
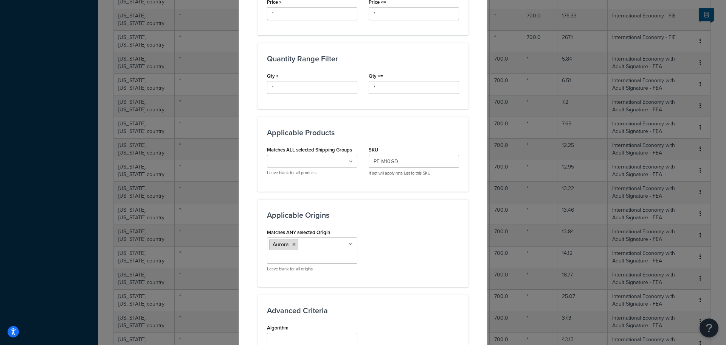
click at [292, 244] on icon at bounding box center [293, 244] width 3 height 5
click at [386, 231] on div "Matches ANY selected Origin Dover Aurora Sparks Leave blank for all origins" at bounding box center [363, 245] width 204 height 37
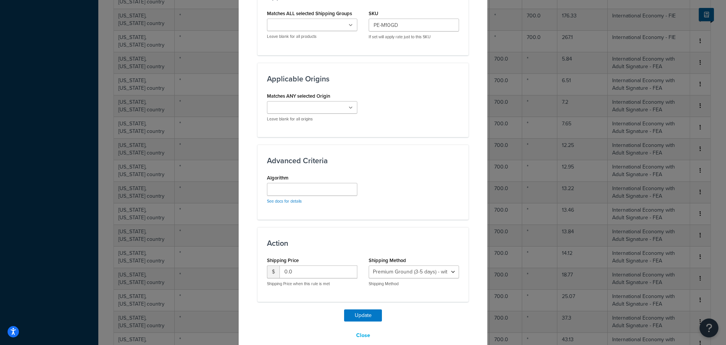
scroll to position [489, 0]
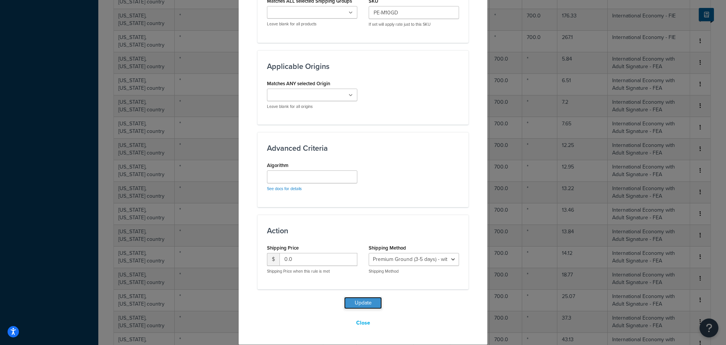
click at [356, 299] on button "Update" at bounding box center [363, 303] width 38 height 12
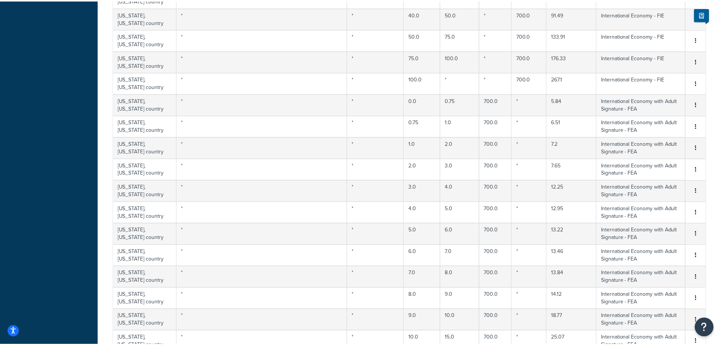
scroll to position [5657, 0]
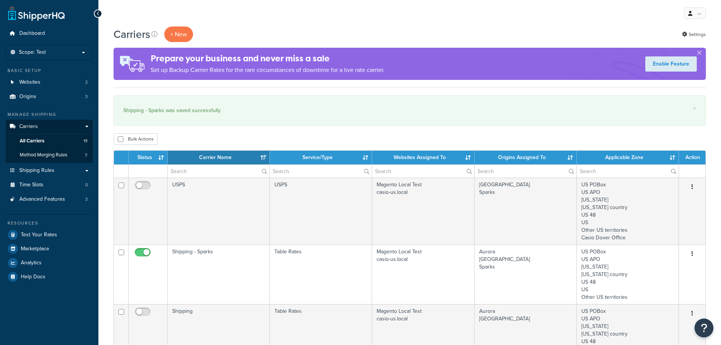
select select "15"
